Goal: Information Seeking & Learning: Learn about a topic

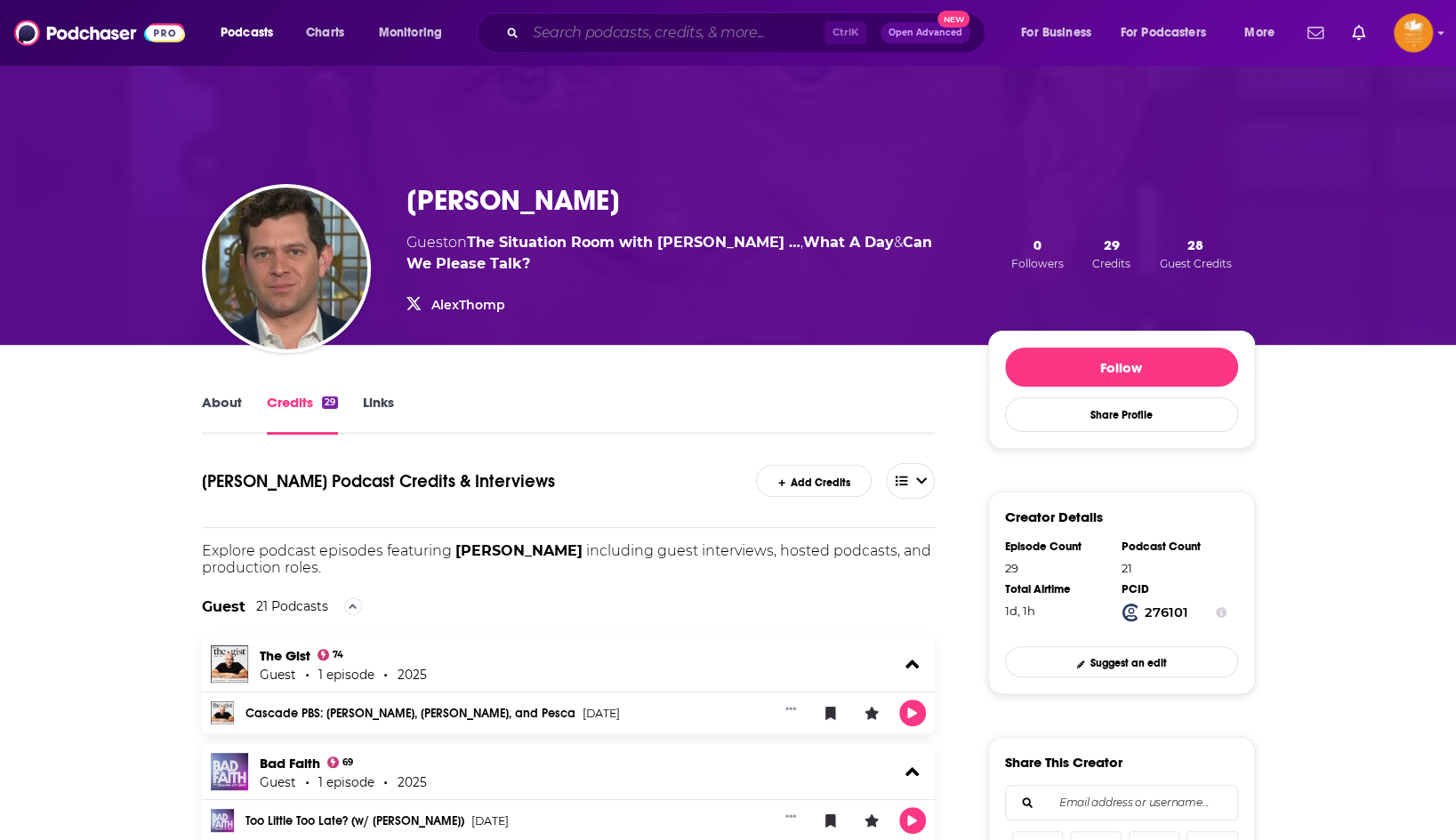
click at [585, 28] on input "Search podcasts, credits, & more..." at bounding box center [674, 33] width 298 height 29
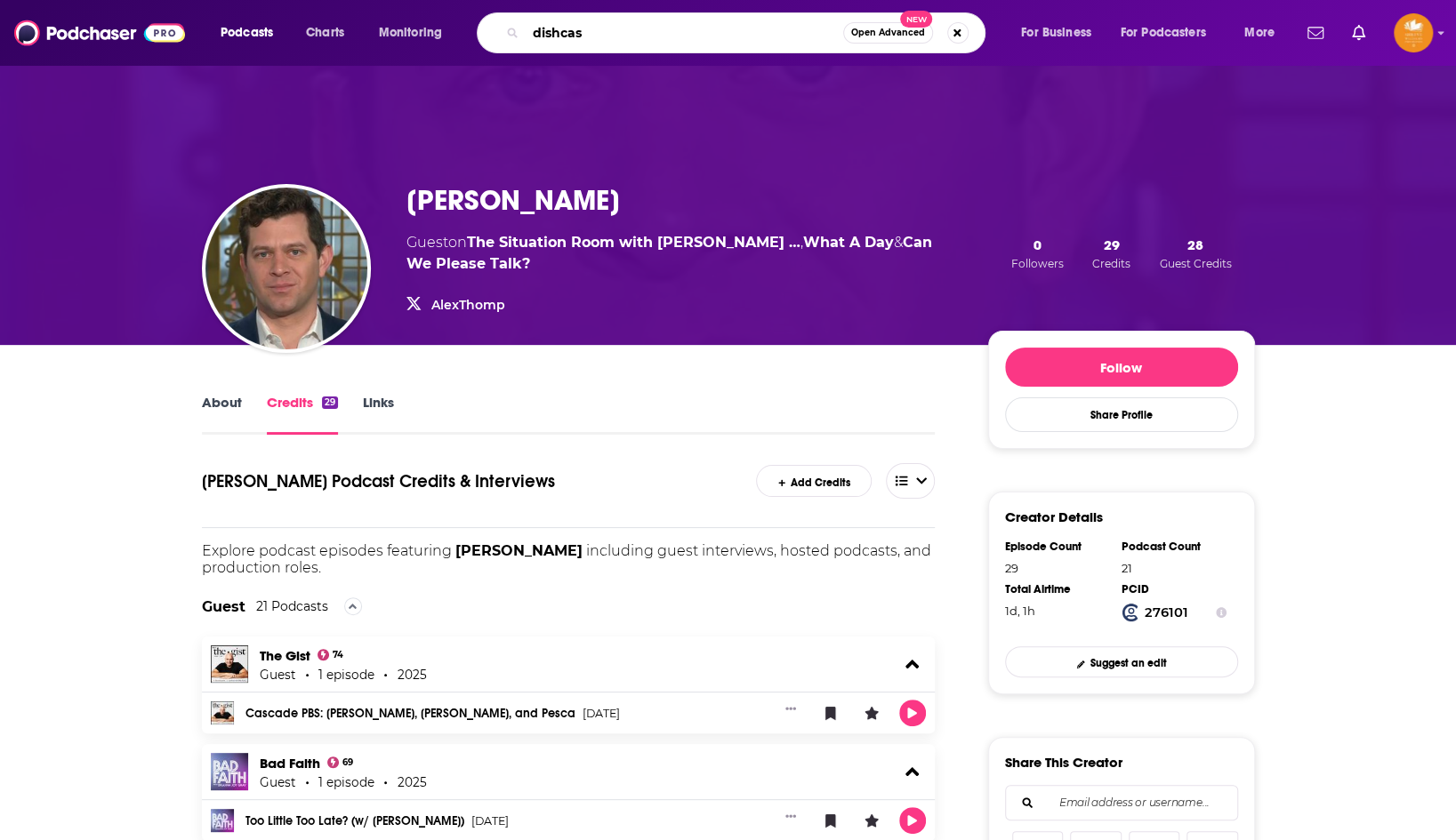
type input "dishcast"
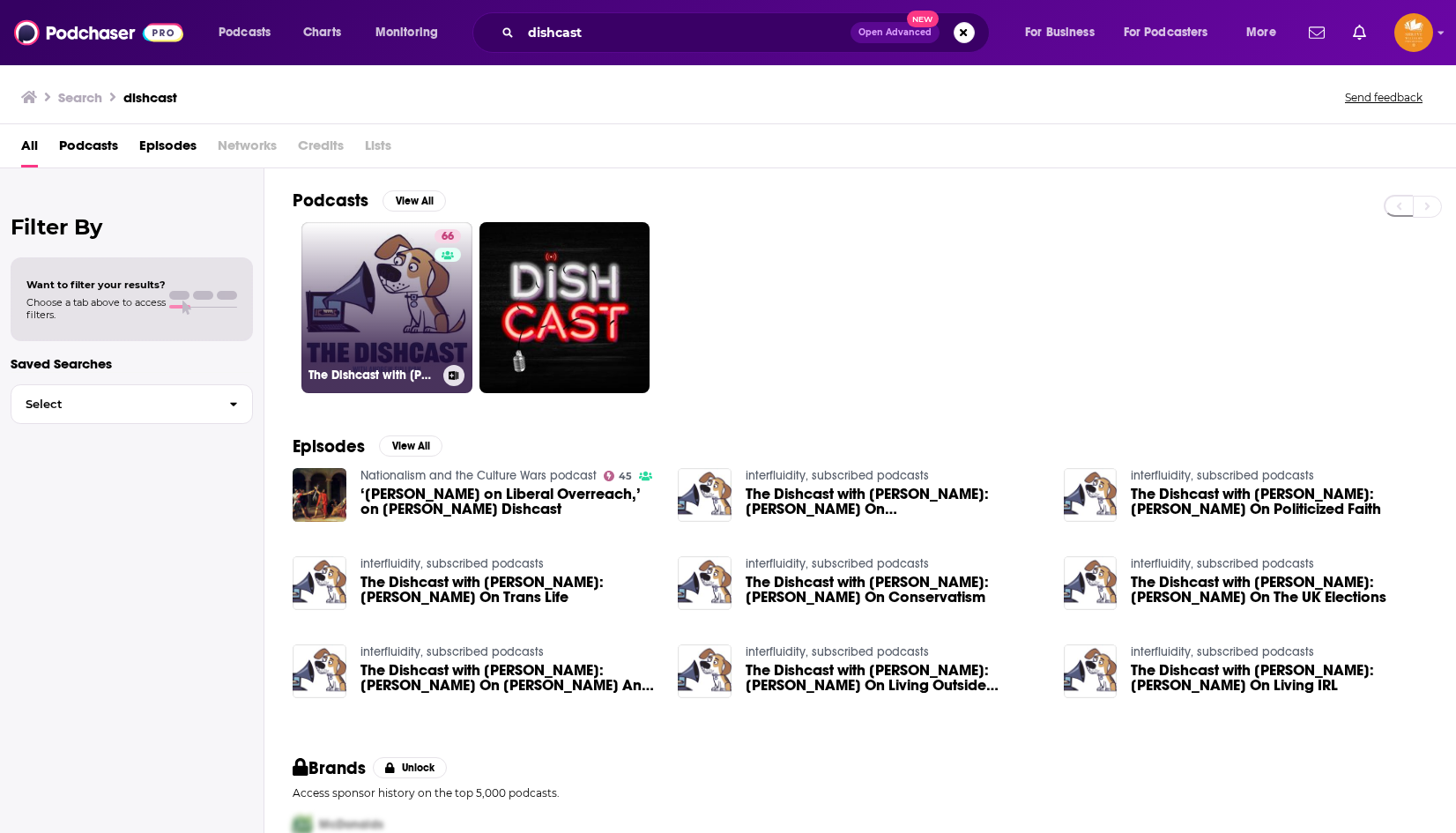
click at [364, 293] on link "66 The Dishcast with [PERSON_NAME]" at bounding box center [386, 307] width 171 height 171
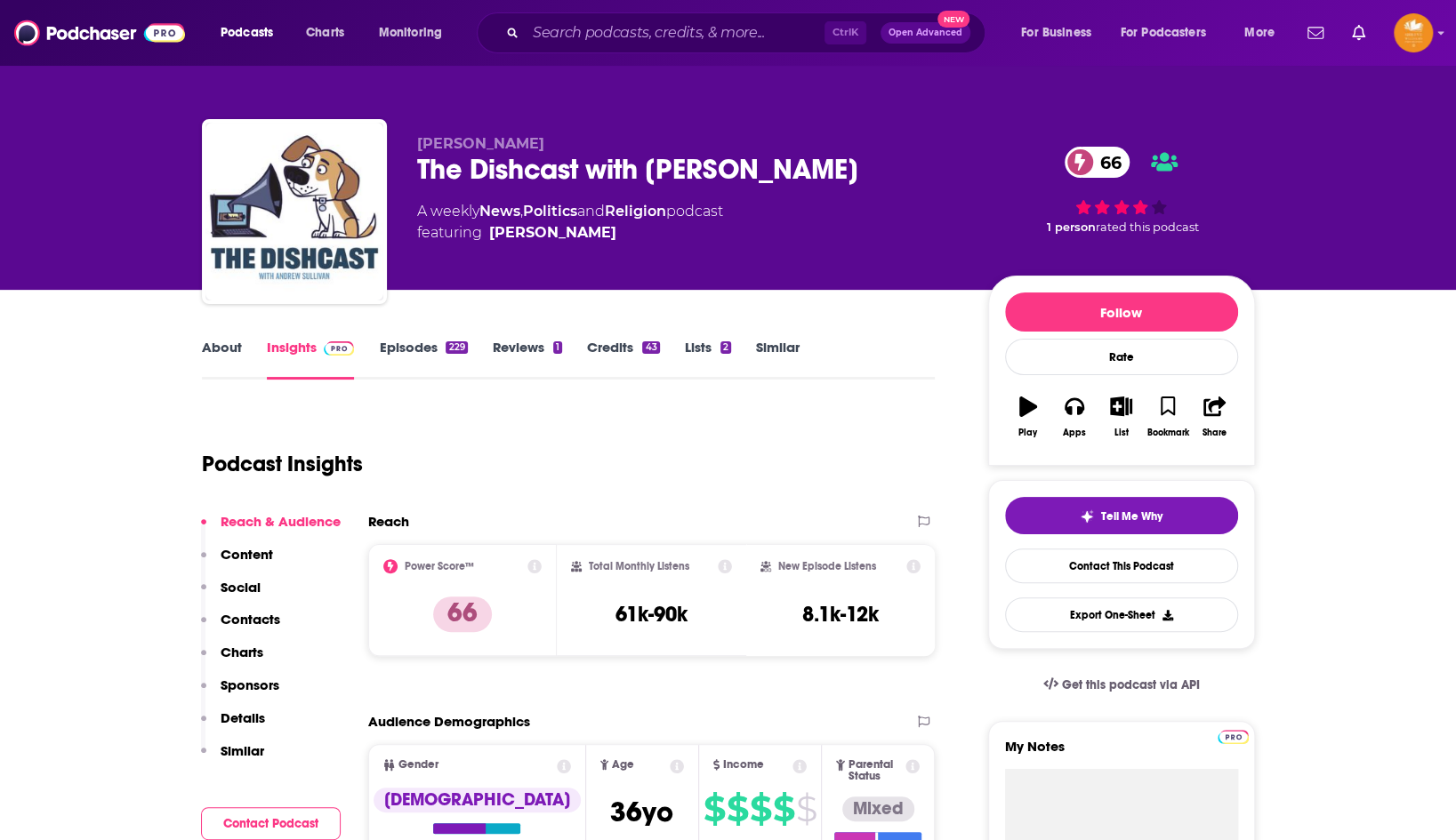
click at [216, 343] on link "About" at bounding box center [222, 359] width 40 height 41
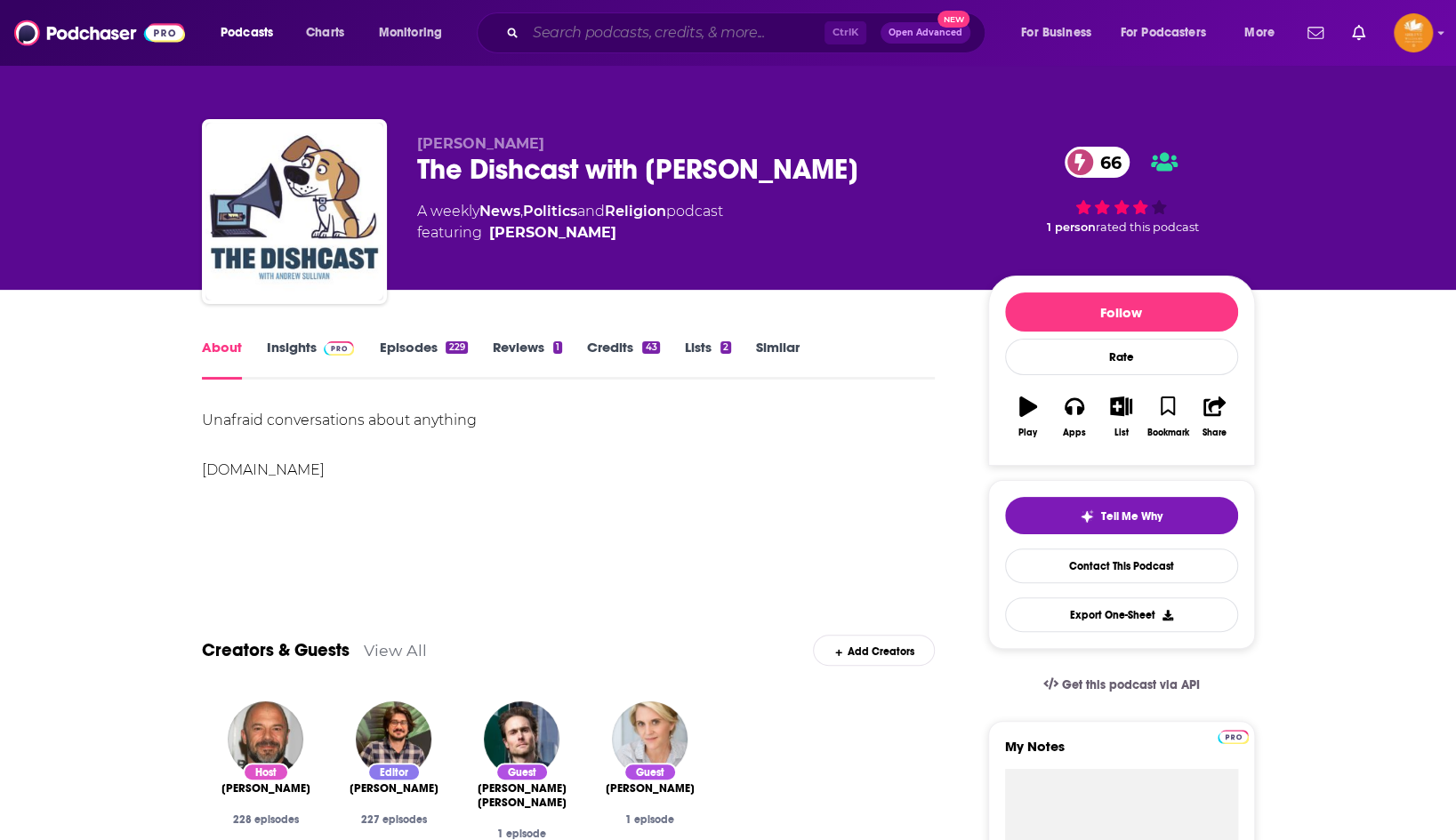
click at [620, 29] on input "Search podcasts, credits, & more..." at bounding box center [674, 33] width 298 height 29
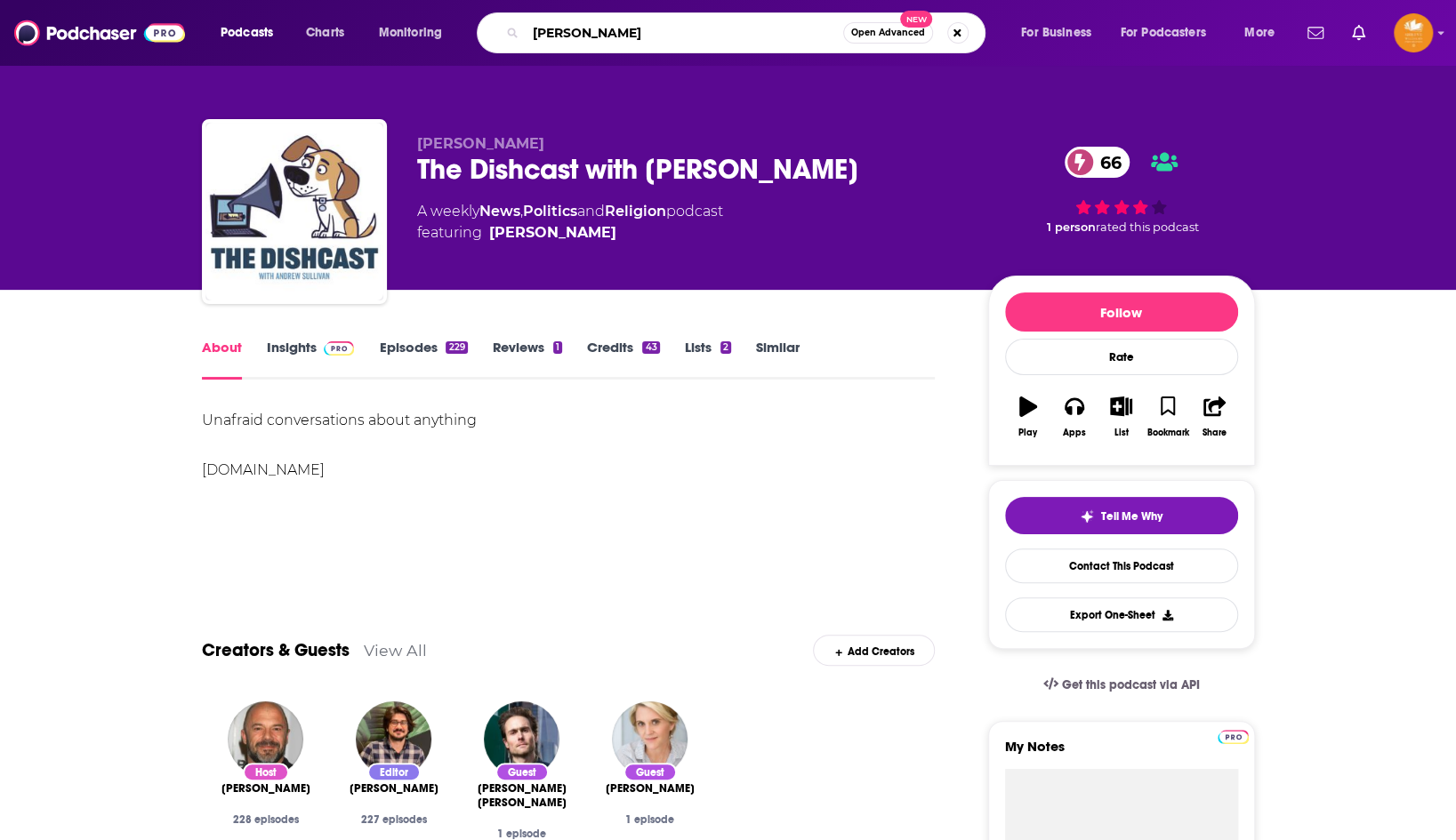
type input "[PERSON_NAME]"
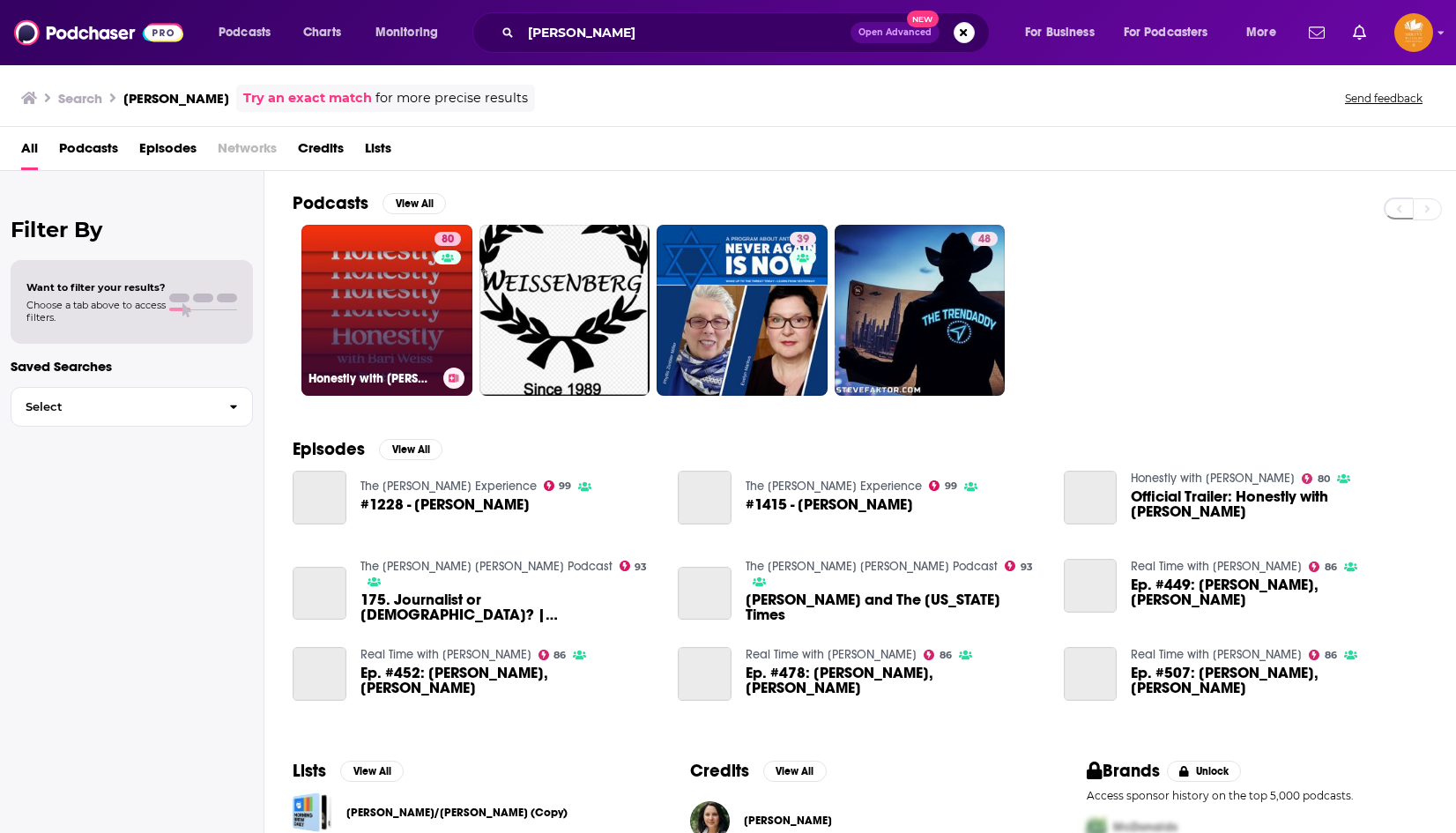
click at [352, 307] on link "80 Honestly with [PERSON_NAME]" at bounding box center [386, 310] width 171 height 171
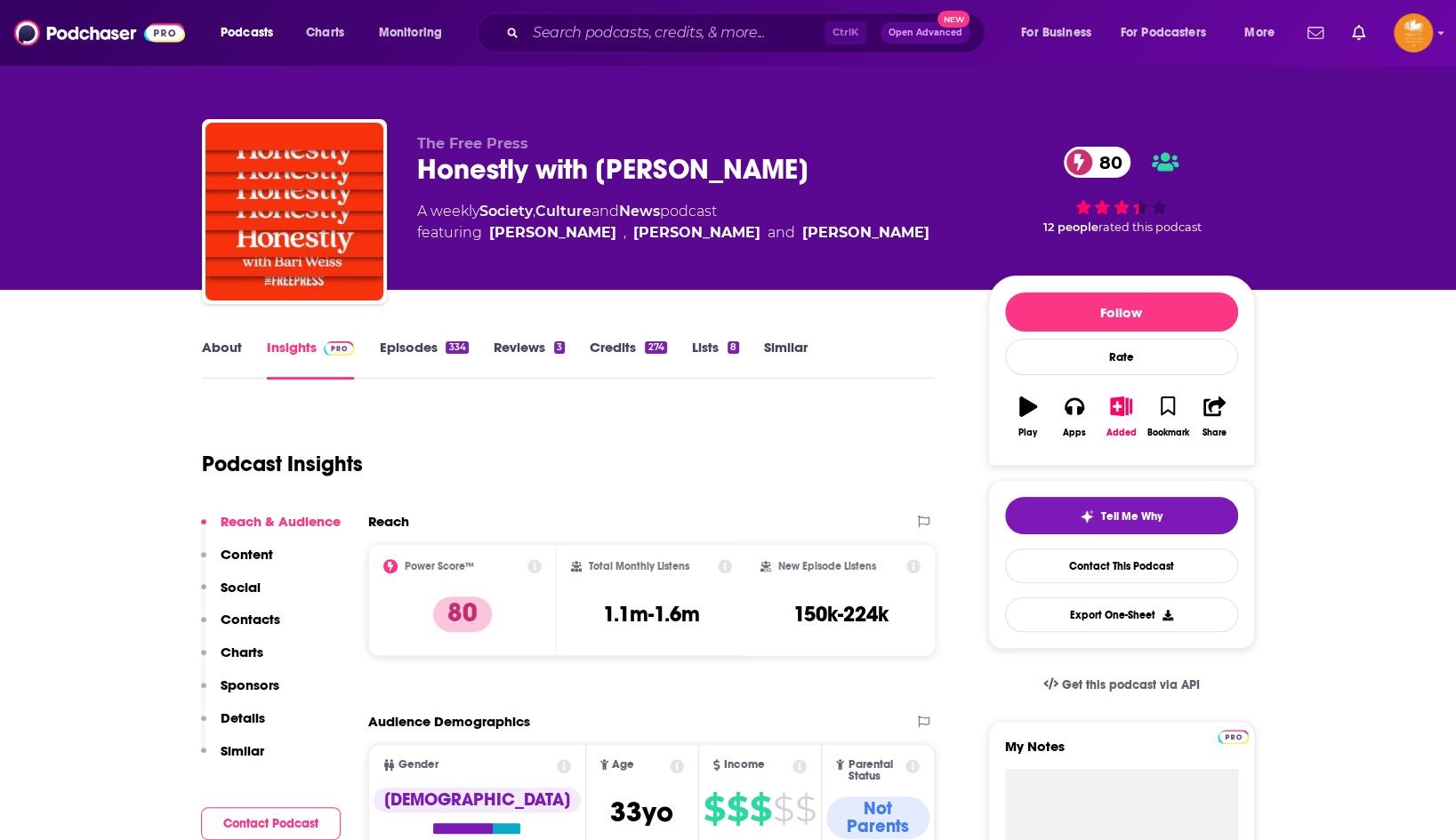
click at [203, 338] on div "About Insights Episodes 334 Reviews 3 Credits 274 Lists 8 Similar" at bounding box center [569, 358] width 734 height 43
click at [227, 343] on link "About" at bounding box center [222, 359] width 40 height 41
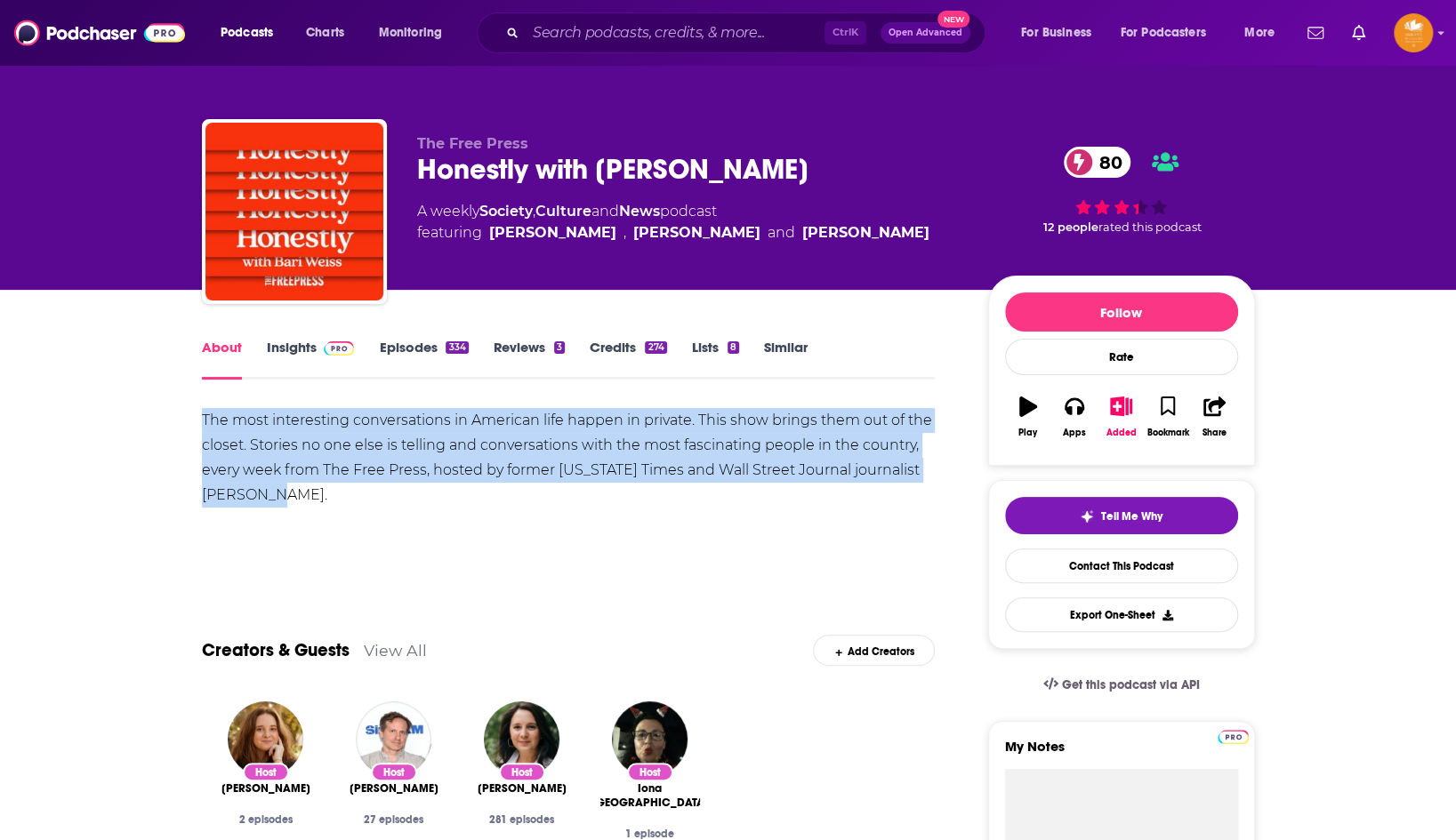
drag, startPoint x: 286, startPoint y: 488, endPoint x: 183, endPoint y: 400, distance: 135.5
copy div "The most interesting conversations in American life happen in private. This sho…"
